Goal: Find specific page/section: Find specific page/section

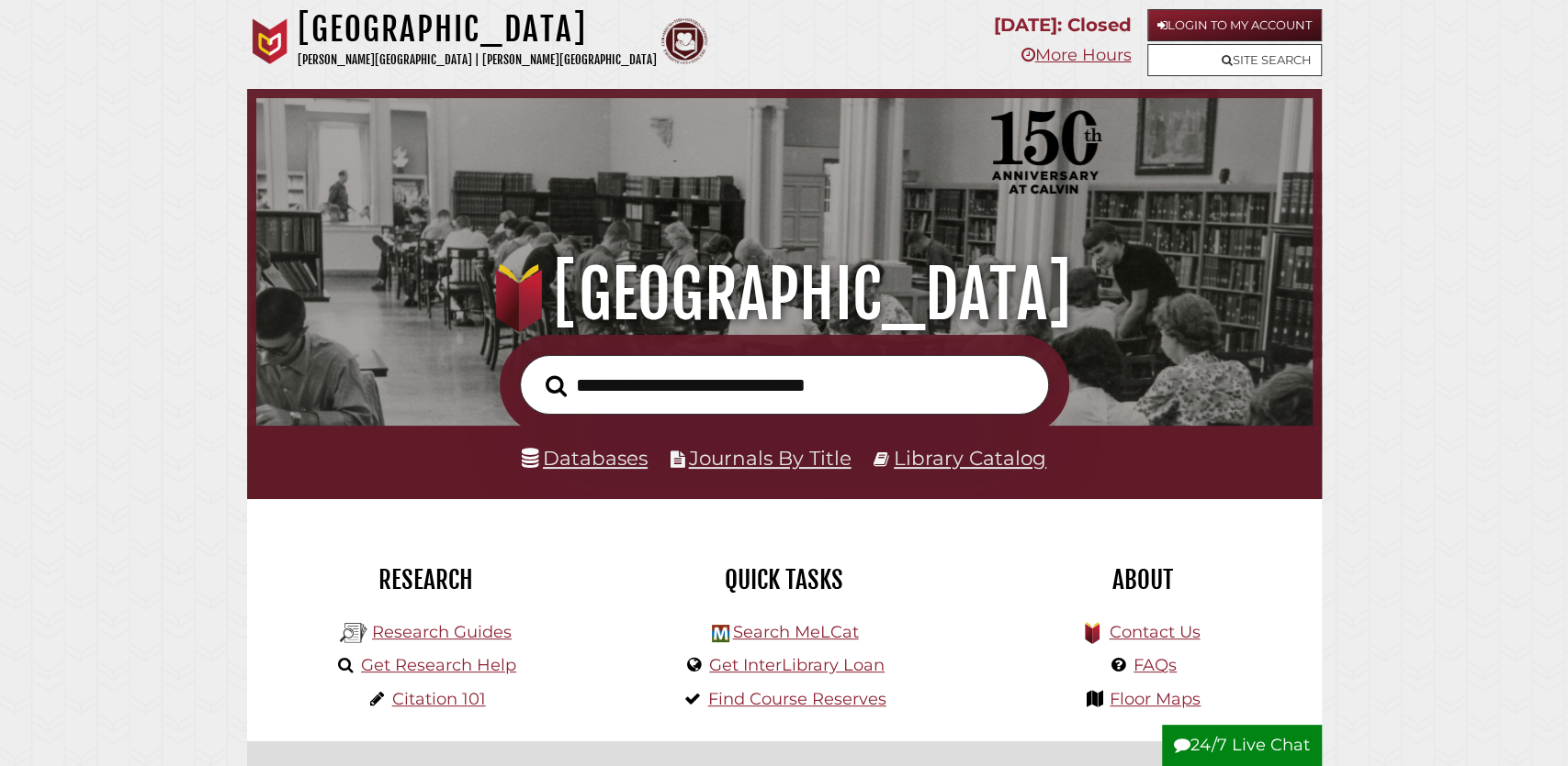
click at [670, 390] on input "text" at bounding box center [784, 385] width 529 height 60
click at [690, 377] on input "text" at bounding box center [784, 385] width 529 height 60
paste input "**********"
type input "**********"
click at [537, 370] on button "Search" at bounding box center [556, 387] width 40 height 33
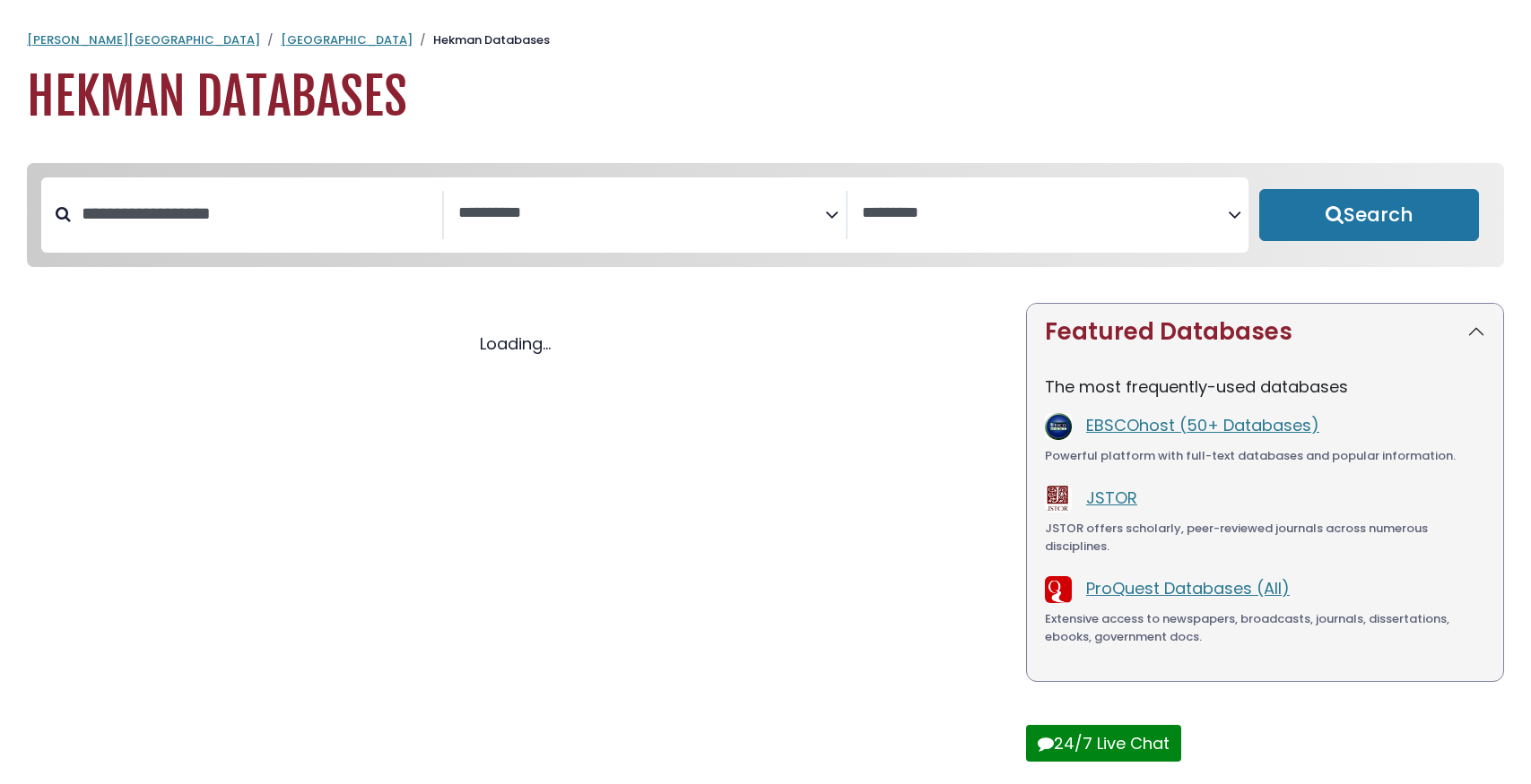
select select "Database Subject Filter"
select select "Database Vendors Filter"
select select "Database Subject Filter"
select select "Database Vendors Filter"
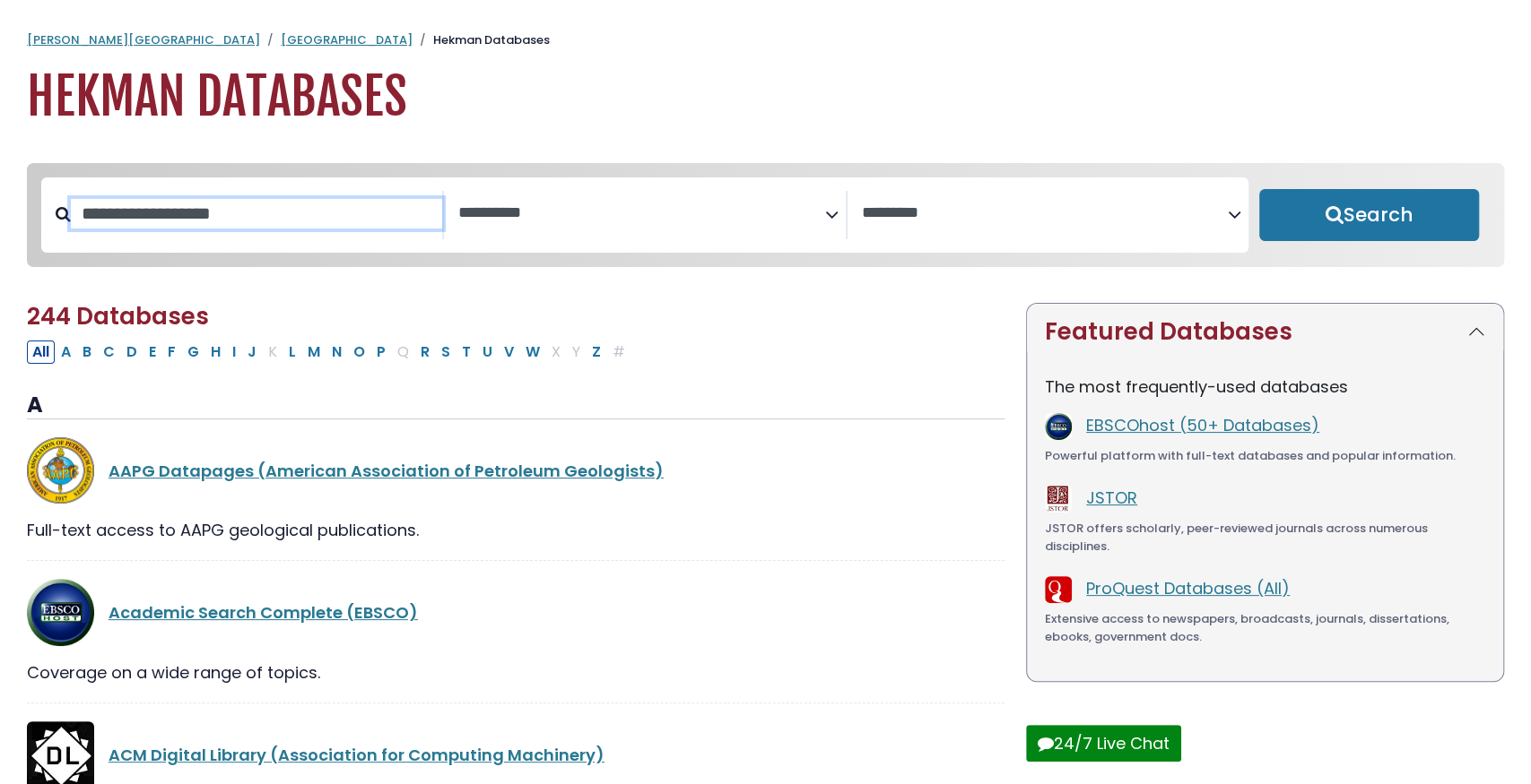
click at [293, 205] on input "Search database by title or keyword" at bounding box center [257, 214] width 371 height 30
click at [1200, 596] on link "ProQuest Databases (All)" at bounding box center [1187, 588] width 204 height 23
